Goal: Transaction & Acquisition: Purchase product/service

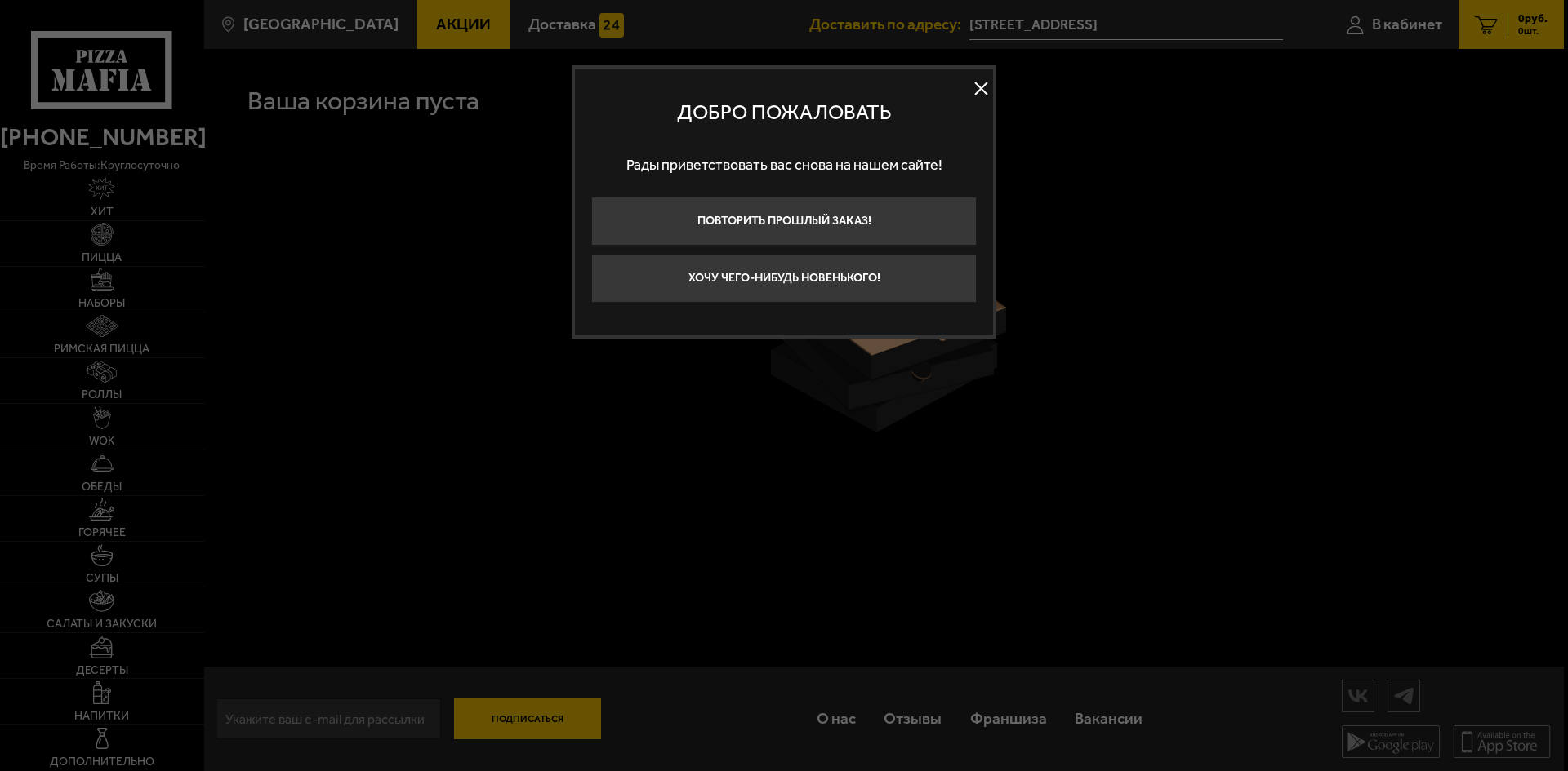
drag, startPoint x: 979, startPoint y: 87, endPoint x: 918, endPoint y: 94, distance: 61.4
click at [980, 88] on button at bounding box center [980, 88] width 24 height 24
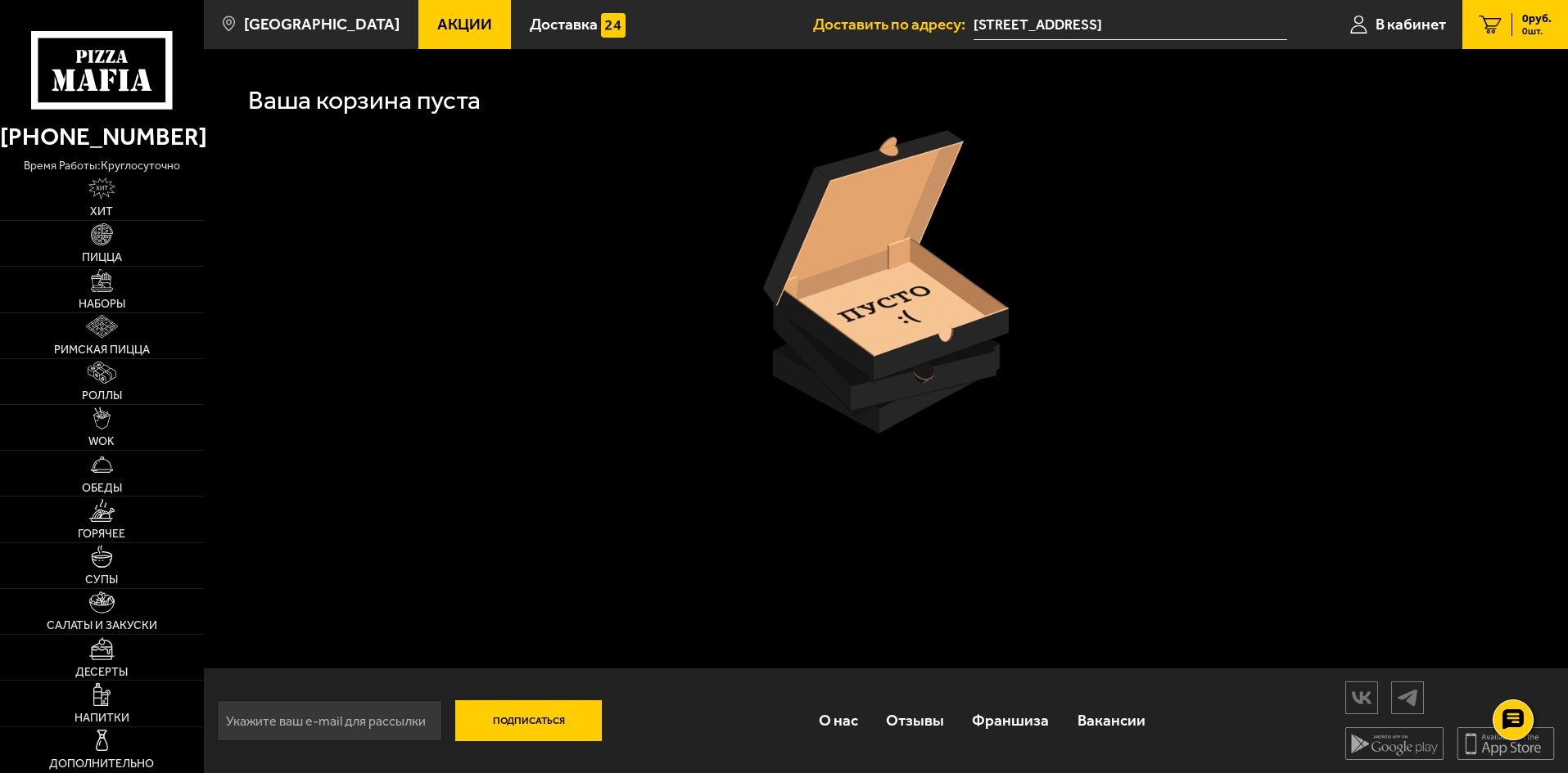
click at [62, 70] on icon at bounding box center [101, 70] width 141 height 77
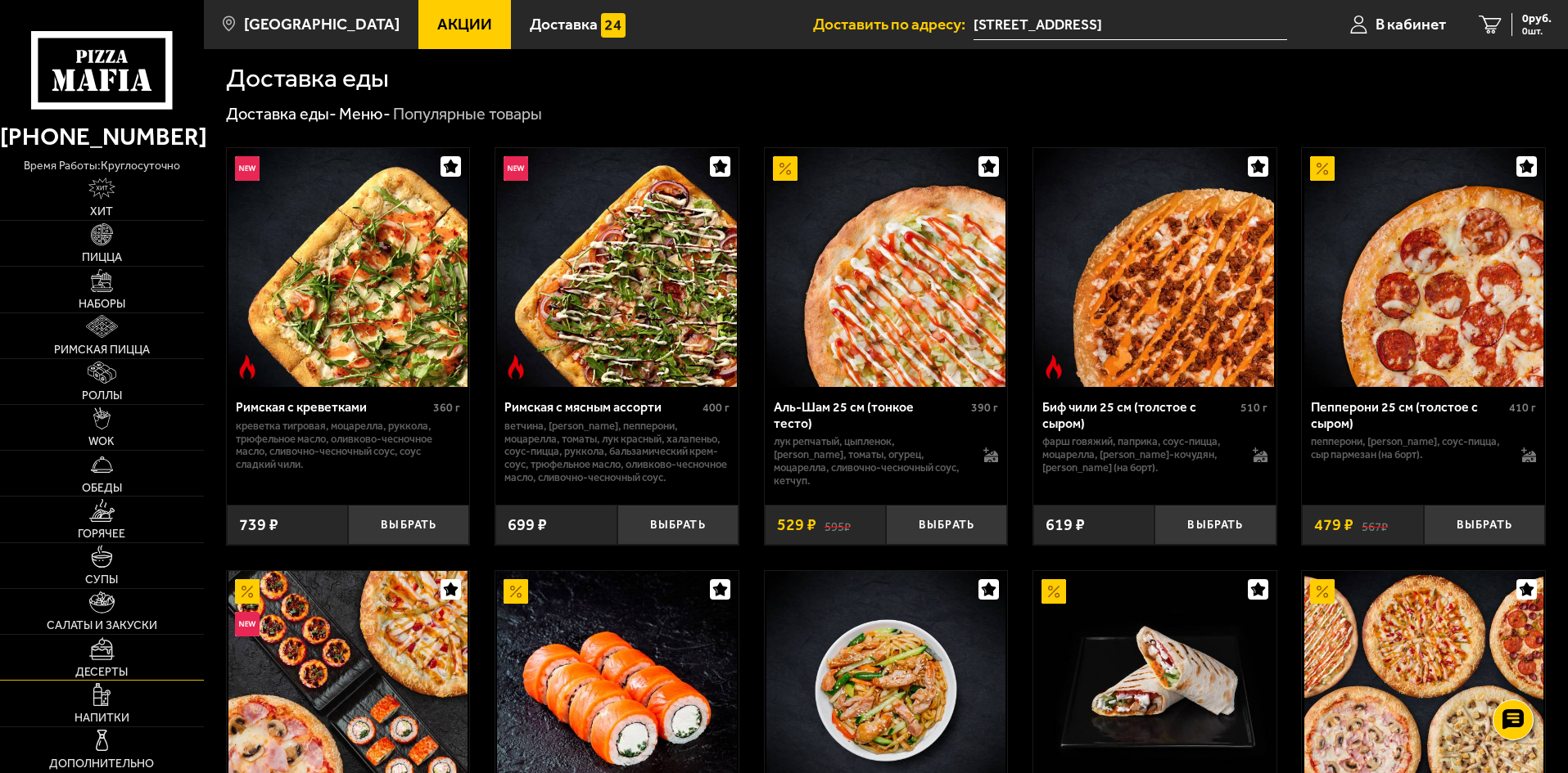
scroll to position [409, 0]
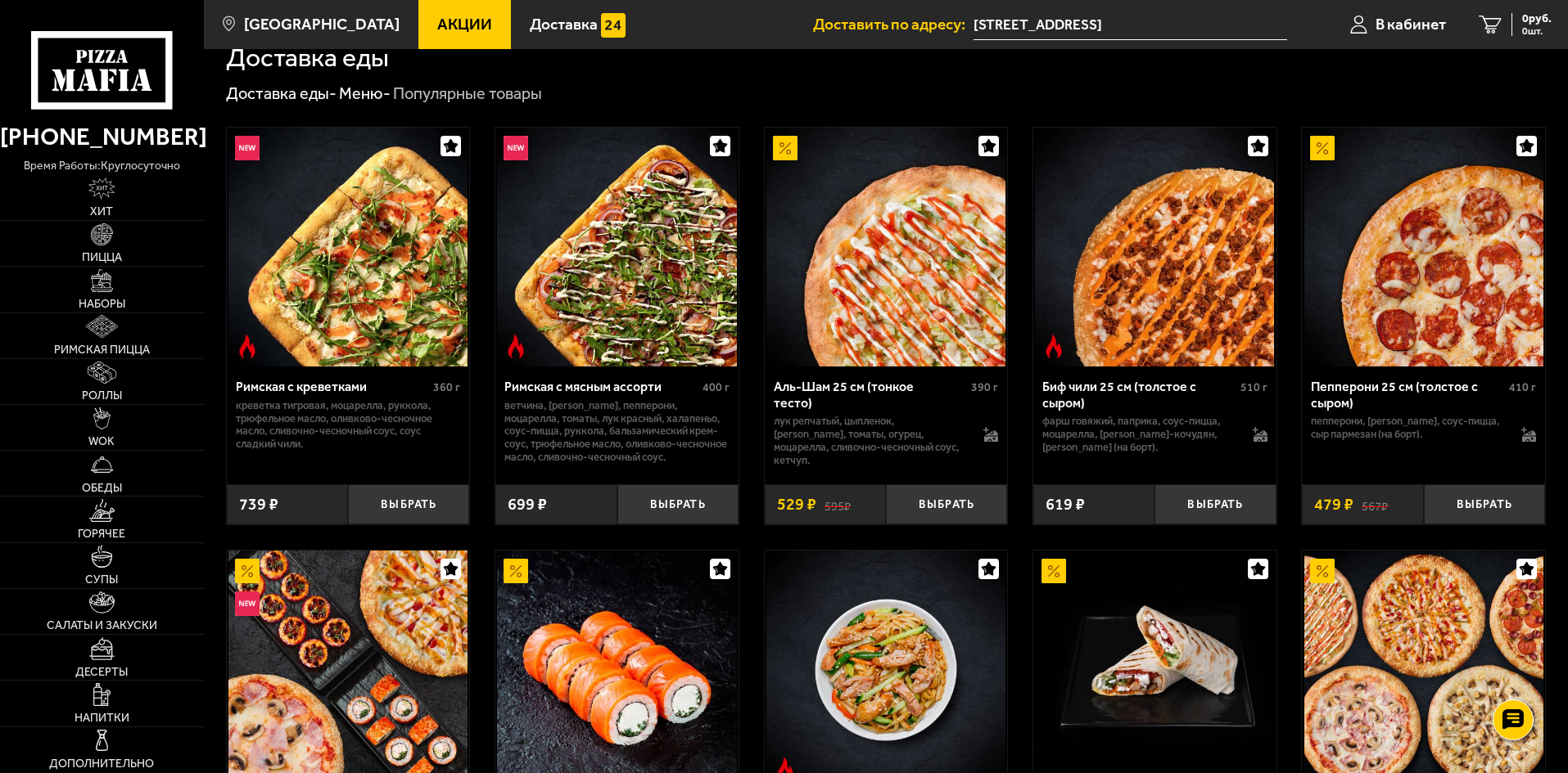
click at [446, 24] on span "Акции" at bounding box center [464, 24] width 55 height 15
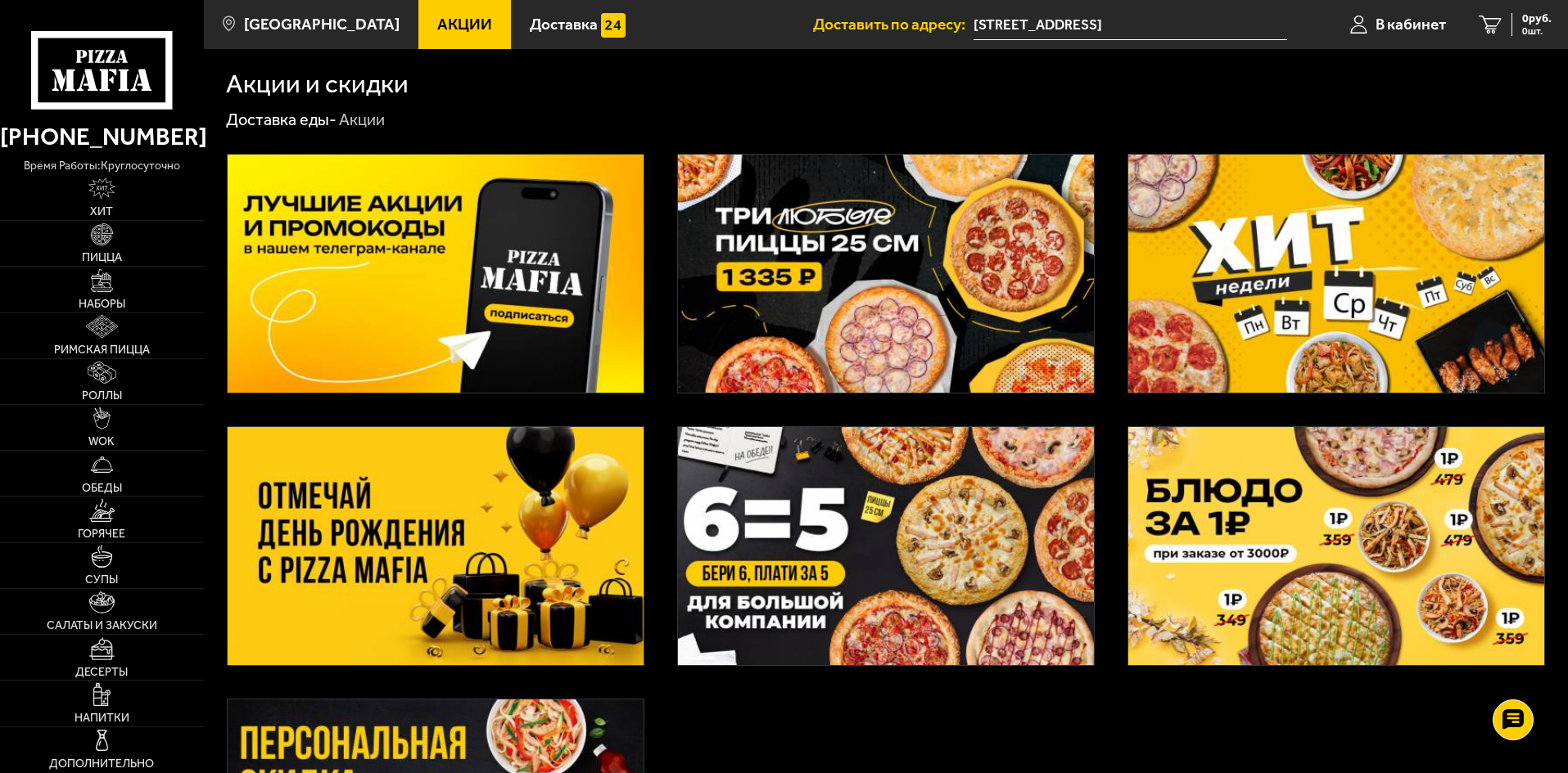
drag, startPoint x: 1307, startPoint y: 284, endPoint x: 1277, endPoint y: 307, distance: 37.8
click at [1304, 284] on img at bounding box center [1335, 274] width 416 height 238
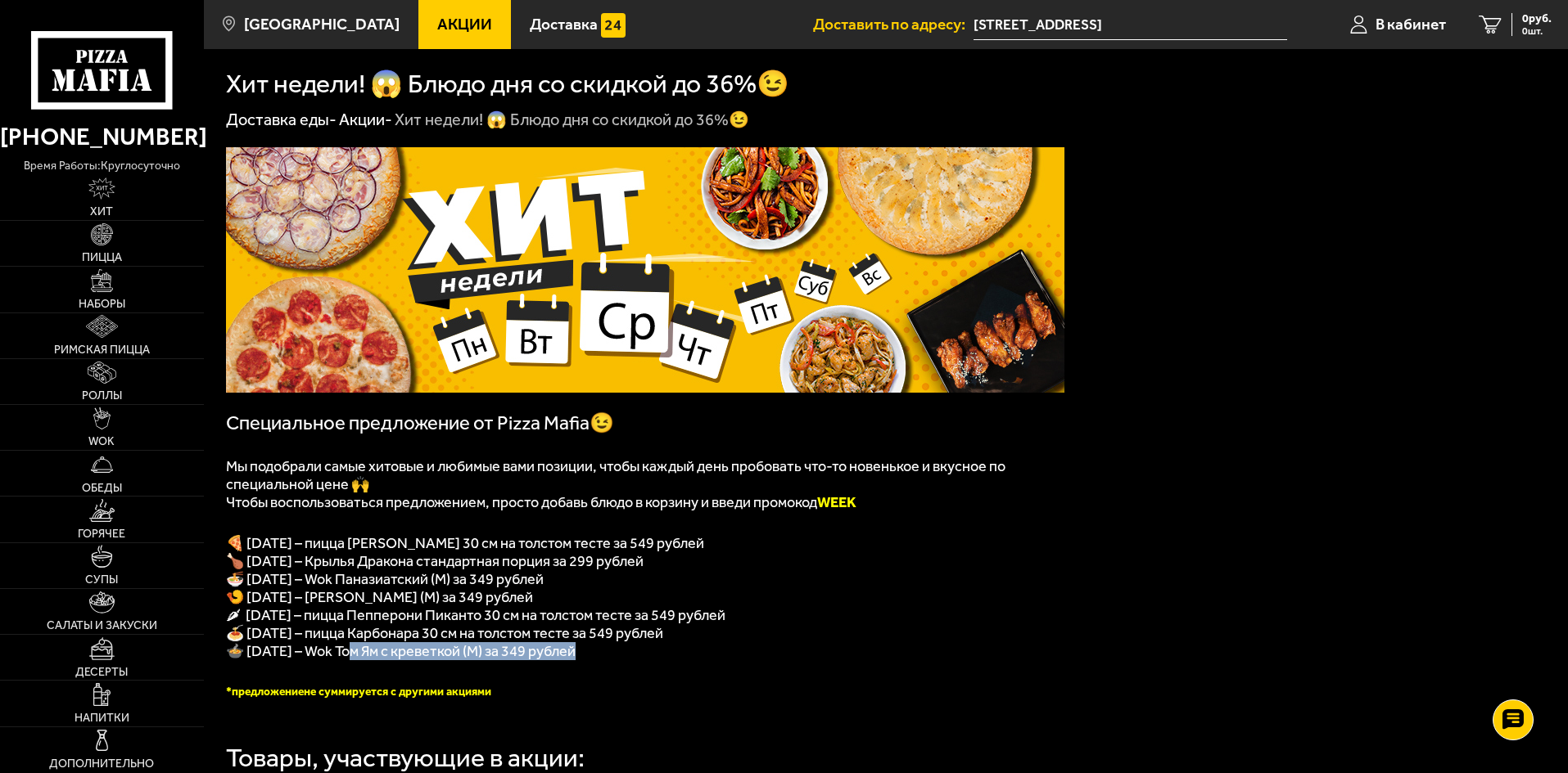
drag, startPoint x: 358, startPoint y: 666, endPoint x: 583, endPoint y: 666, distance: 225.0
click at [576, 661] on span "🍲 [DATE] – Wok Том Ям с креветкой (M) за 349 рублей" at bounding box center [400, 651] width 350 height 18
click at [118, 420] on link "WOK" at bounding box center [102, 427] width 204 height 45
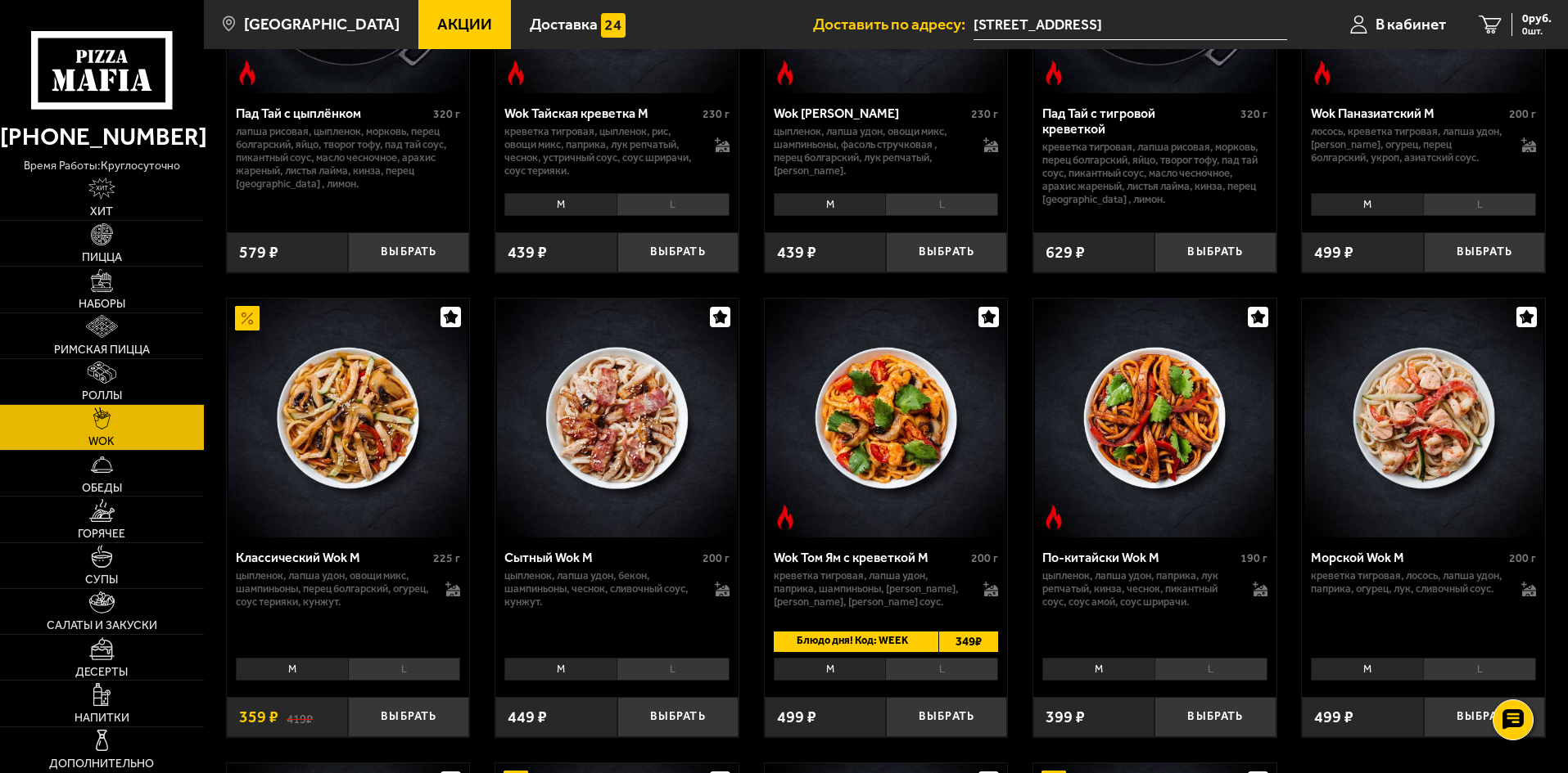
scroll to position [409, 0]
